Goal: Task Accomplishment & Management: Manage account settings

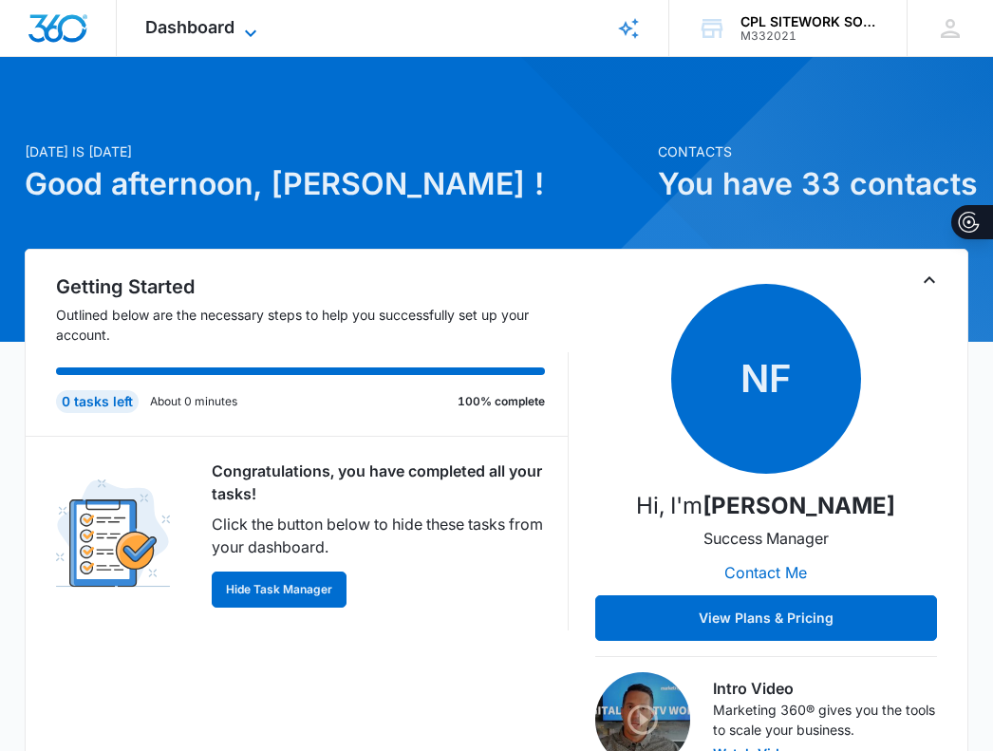
click at [208, 31] on span "Dashboard" at bounding box center [189, 27] width 89 height 20
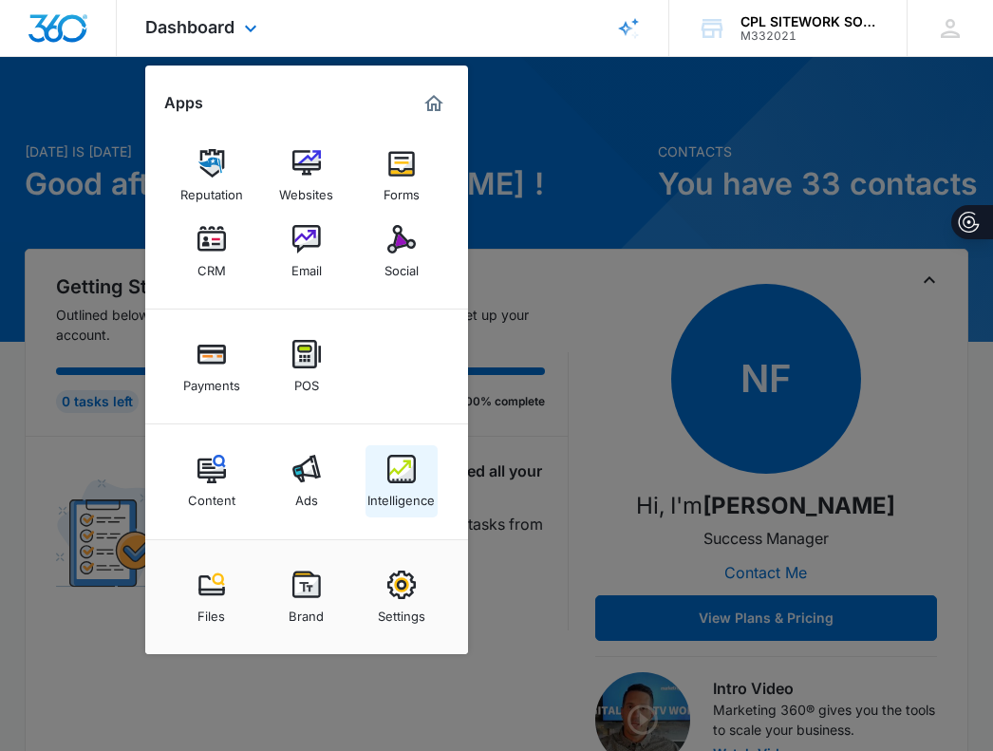
click at [408, 481] on img at bounding box center [401, 469] width 28 height 28
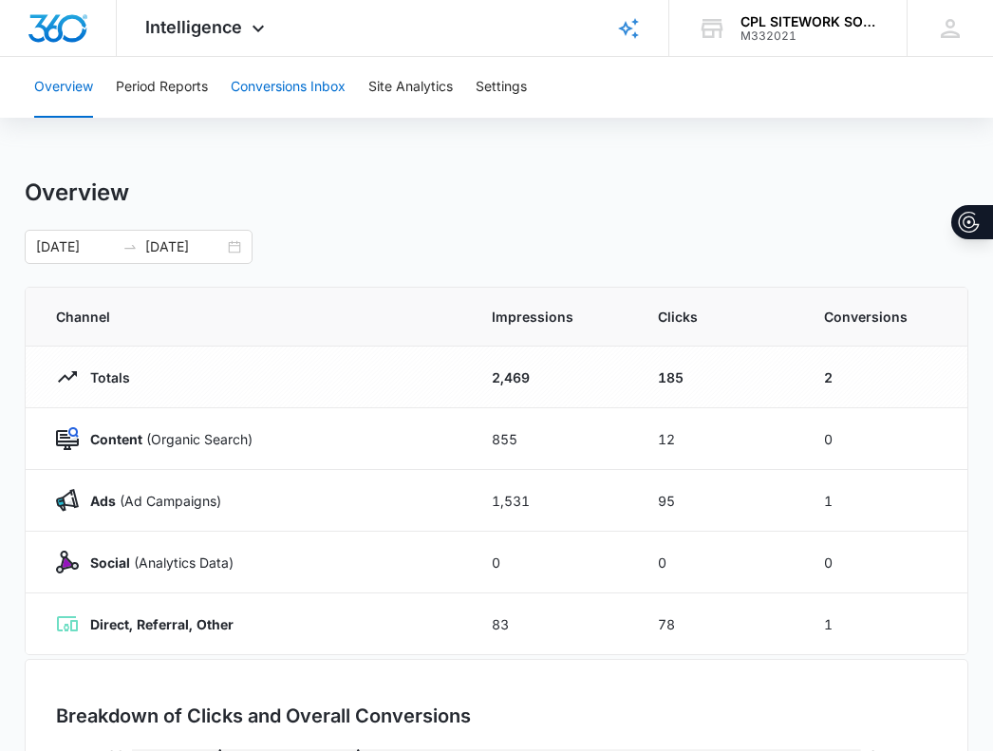
click at [284, 83] on button "Conversions Inbox" at bounding box center [288, 87] width 115 height 61
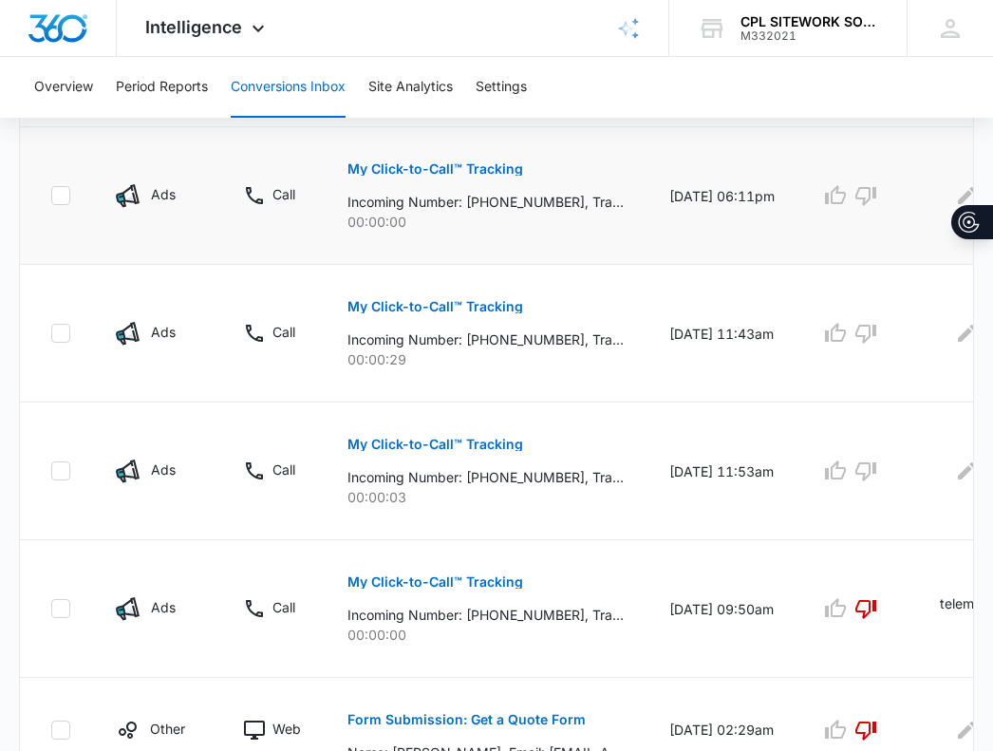
scroll to position [475, 0]
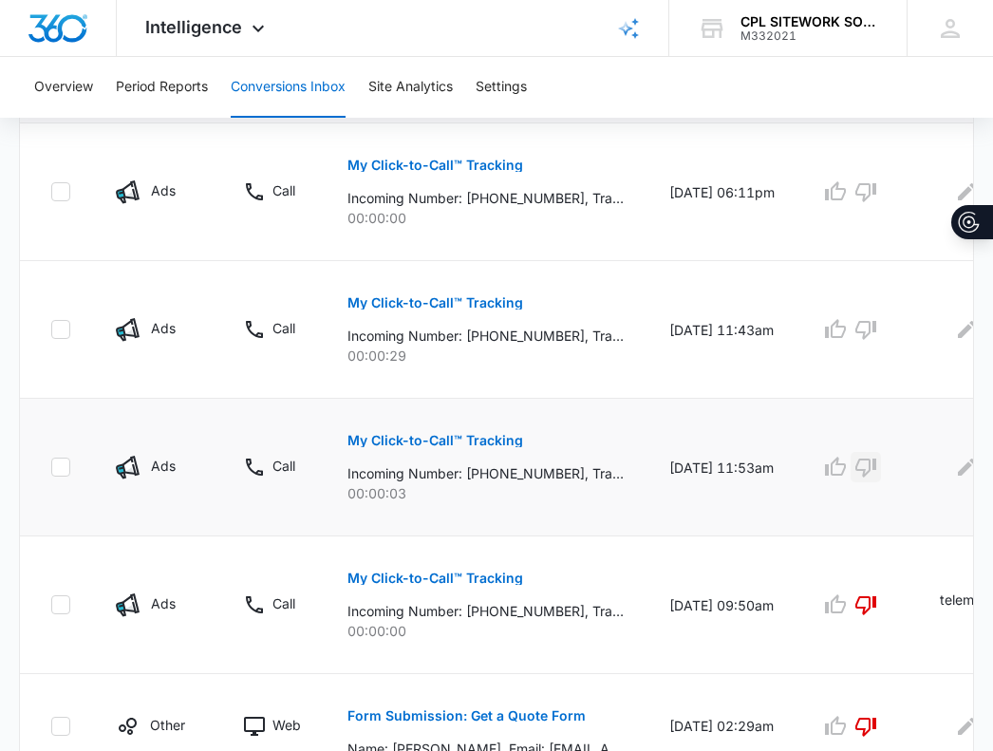
click at [871, 468] on icon "button" at bounding box center [865, 467] width 23 height 23
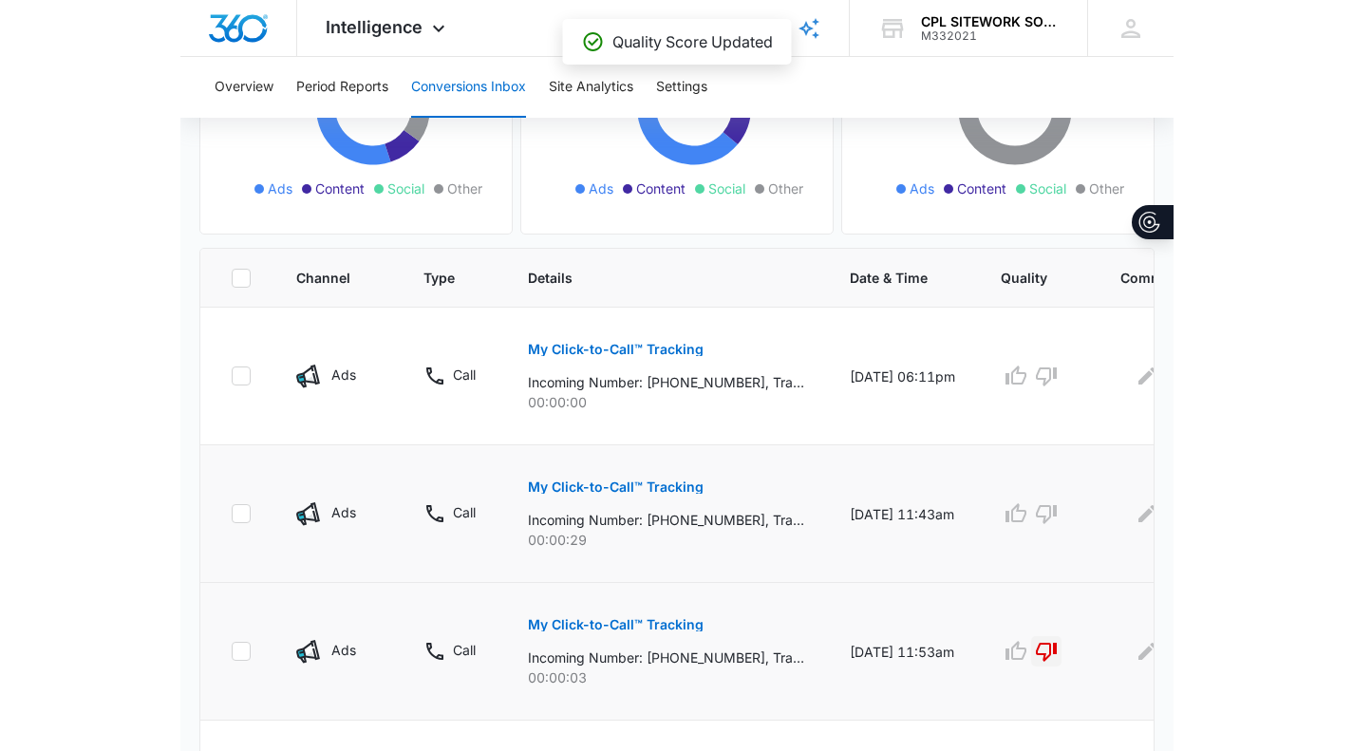
scroll to position [190, 0]
